Goal: Task Accomplishment & Management: Complete application form

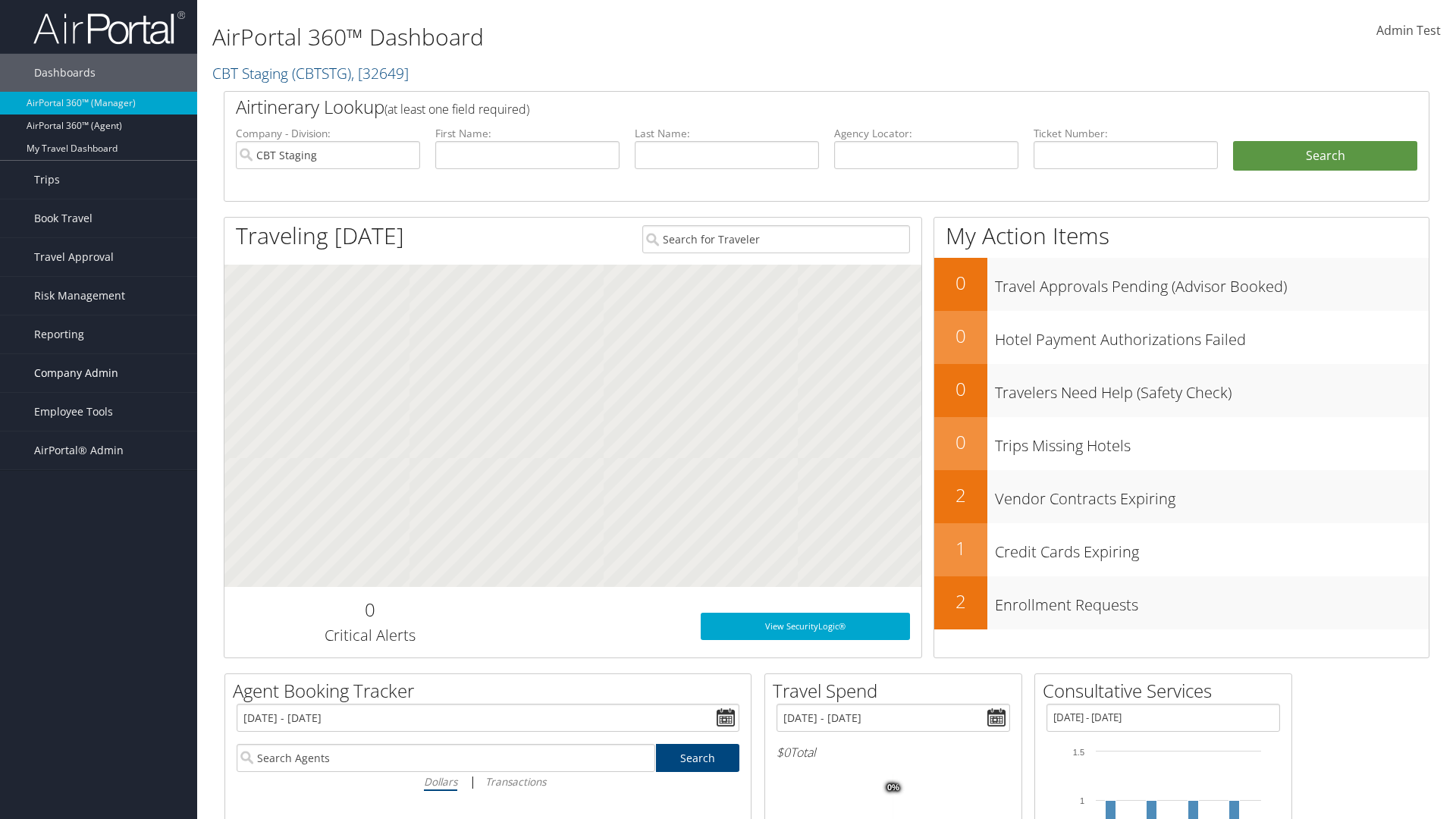
click at [99, 373] on span "Company Admin" at bounding box center [76, 372] width 84 height 37
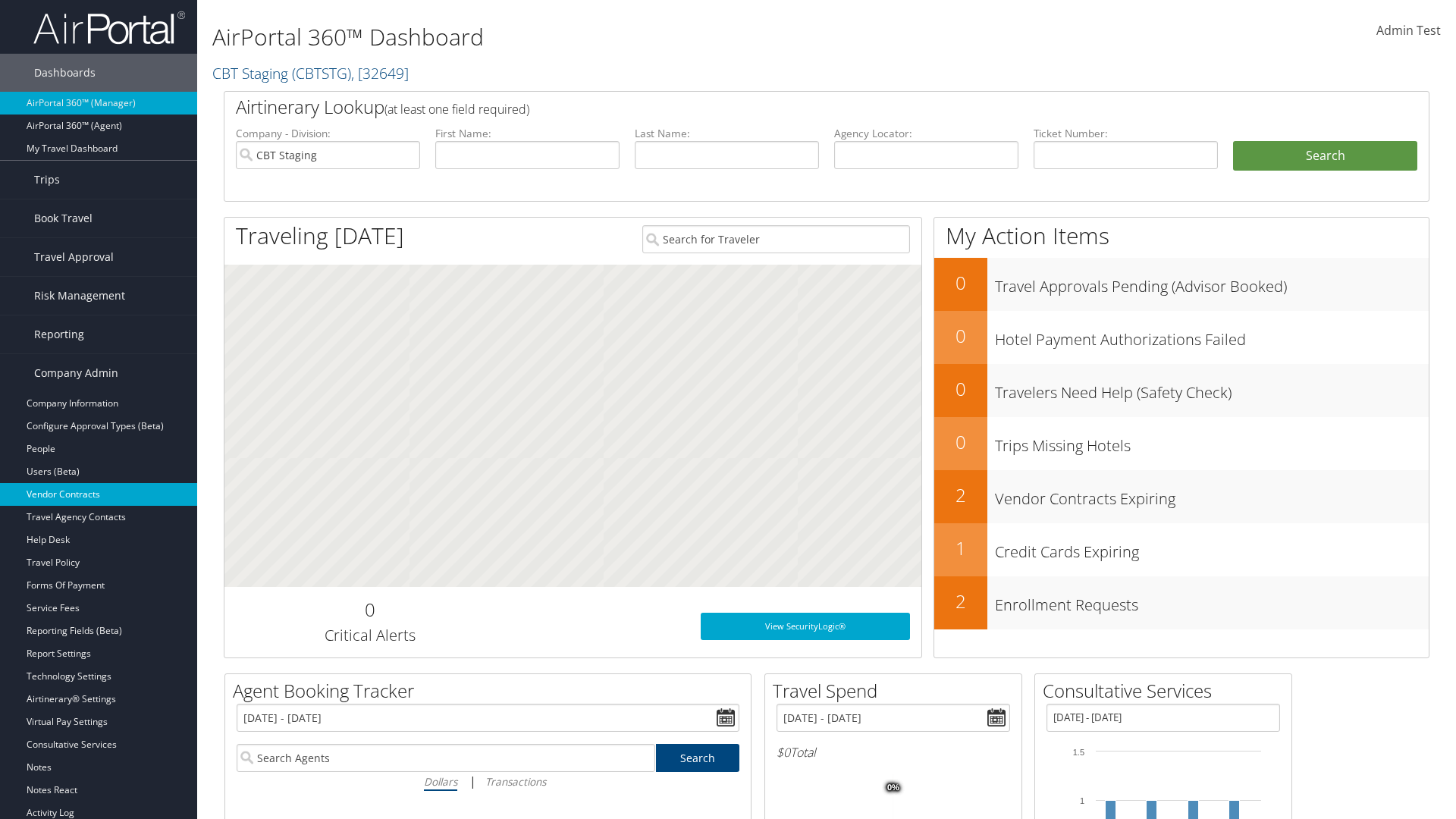
click at [99, 494] on link "Vendor Contracts" at bounding box center [98, 494] width 197 height 23
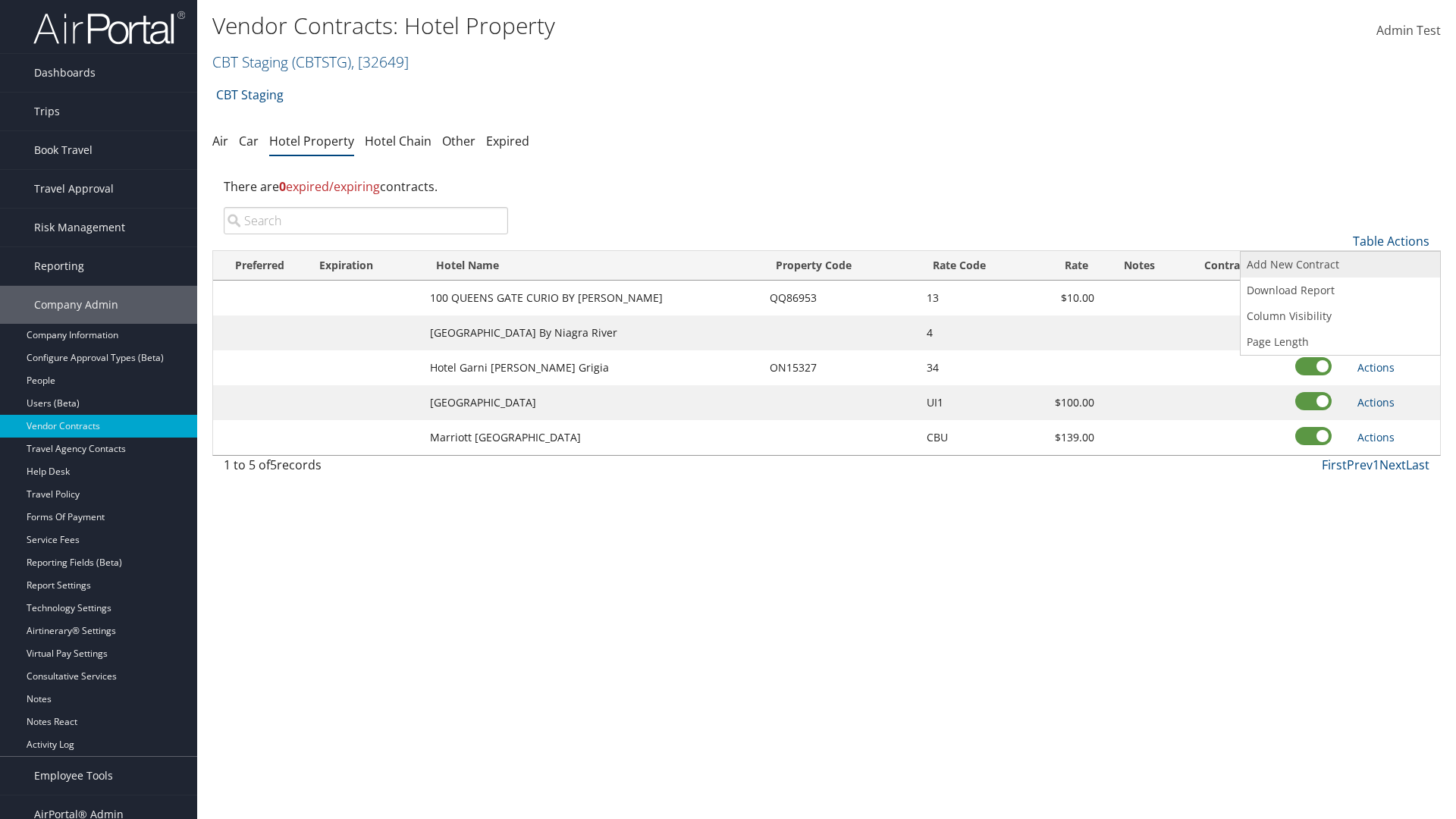
click at [1340, 264] on link "Add New Contract" at bounding box center [1340, 264] width 199 height 26
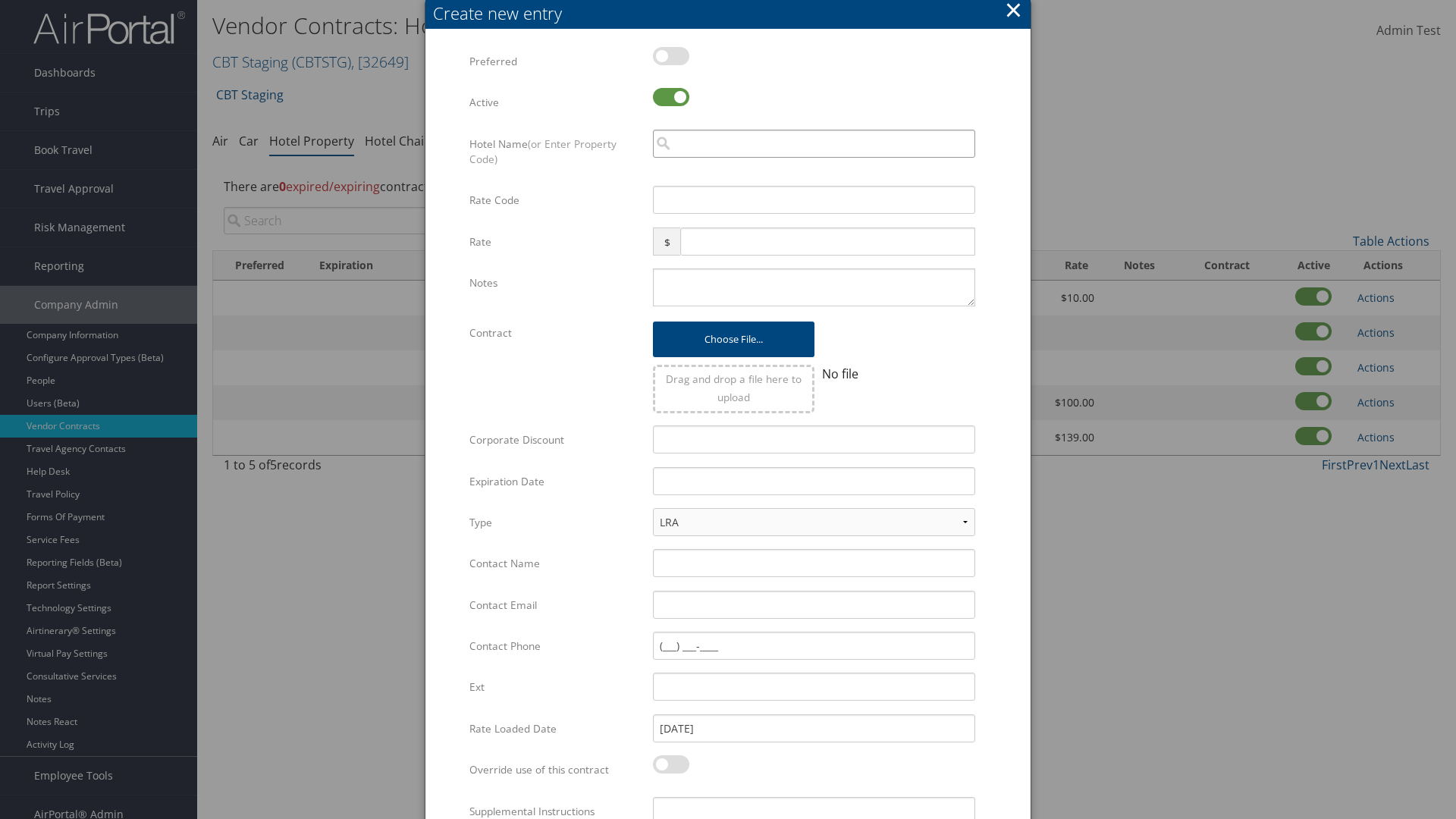
click at [814, 143] on input "search" at bounding box center [814, 143] width 322 height 28
type input "Califor"
